Goal: Use online tool/utility: Utilize a website feature to perform a specific function

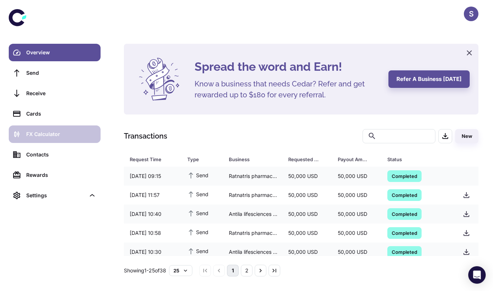
click at [37, 134] on div "FX Calculator" at bounding box center [61, 134] width 70 height 8
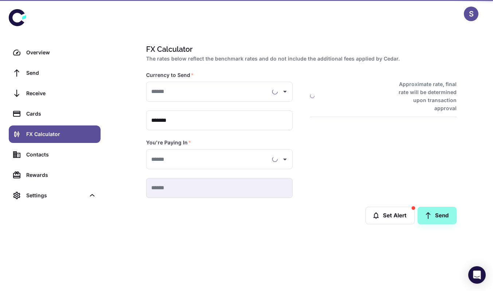
type input "**********"
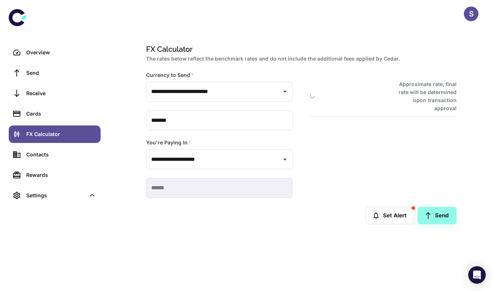
type input "**********"
